Goal: Communication & Community: Share content

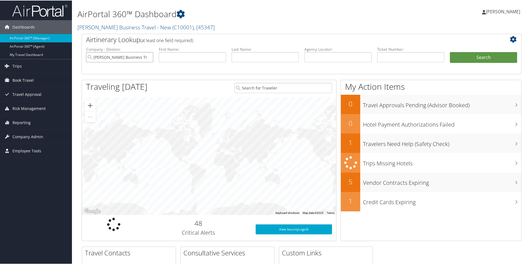
click at [144, 58] on input "Christopherson Business Travel - New" at bounding box center [119, 57] width 67 height 10
click at [307, 55] on input "text" at bounding box center [338, 57] width 67 height 10
paste input "DQBHS9"
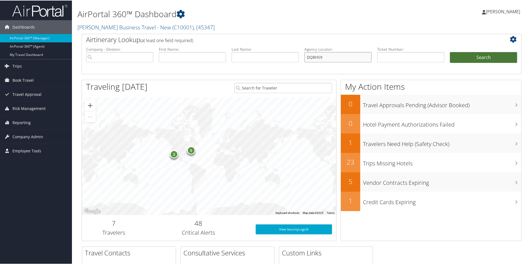
type input "DQBHS9"
click at [462, 53] on button "Search" at bounding box center [483, 57] width 67 height 11
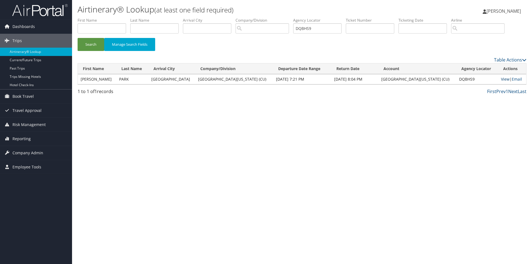
click at [501, 79] on link "View" at bounding box center [505, 78] width 9 height 5
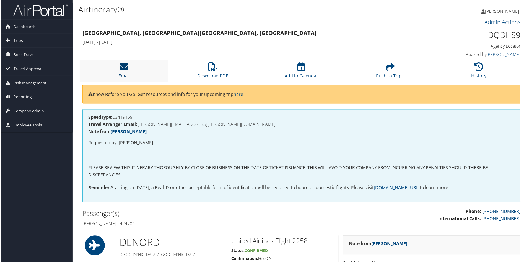
click at [124, 64] on icon at bounding box center [123, 67] width 9 height 9
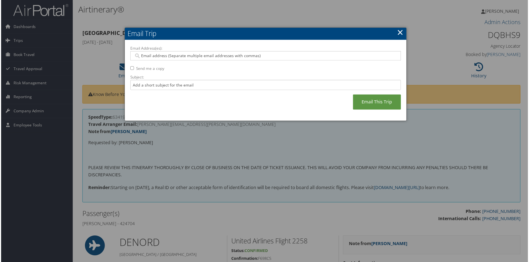
click at [141, 55] on input "Email Address(es):" at bounding box center [265, 56] width 264 height 6
paste input "[PERSON_NAME][EMAIL_ADDRESS][DOMAIN_NAME]"
type input "[PERSON_NAME][EMAIL_ADDRESS][DOMAIN_NAME]"
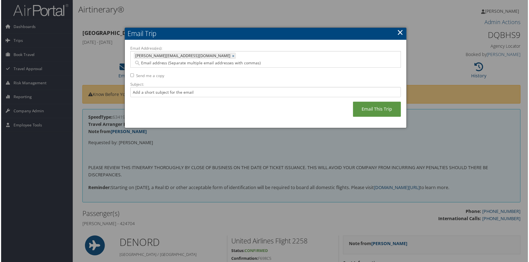
click at [217, 60] on input "Email Address(es):" at bounding box center [229, 63] width 192 height 6
paste input "[PERSON_NAME][EMAIL_ADDRESS][PERSON_NAME][DOMAIN_NAME]"
type input "[PERSON_NAME][EMAIL_ADDRESS][PERSON_NAME][DOMAIN_NAME]"
type input "[PERSON_NAME][EMAIL_ADDRESS][DOMAIN_NAME], [PERSON_NAME][DOMAIN_NAME][EMAIL_ADD…"
click at [143, 88] on input "Subject:" at bounding box center [266, 92] width 272 height 10
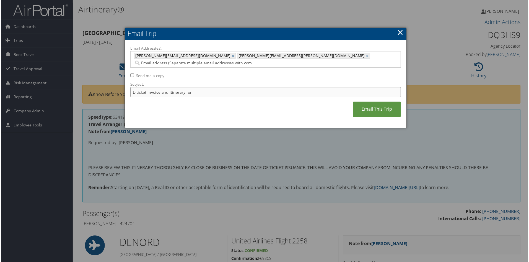
click at [198, 87] on input "E-ticket invoice and itinerary for" at bounding box center [266, 92] width 272 height 10
type input "E-ticket invoice and itinerary for [PERSON_NAME]"
click at [379, 102] on link "Email This Trip" at bounding box center [378, 109] width 48 height 15
